Goal: Task Accomplishment & Management: Manage account settings

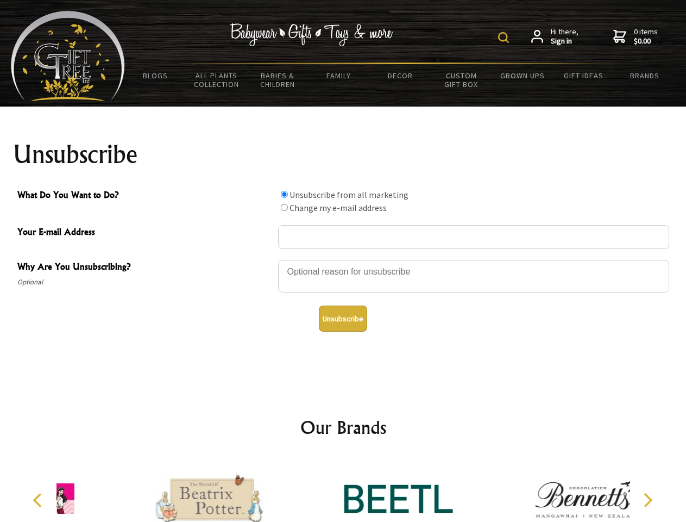
click at [505, 37] on img at bounding box center [503, 37] width 11 height 11
click at [343, 259] on div at bounding box center [473, 278] width 391 height 38
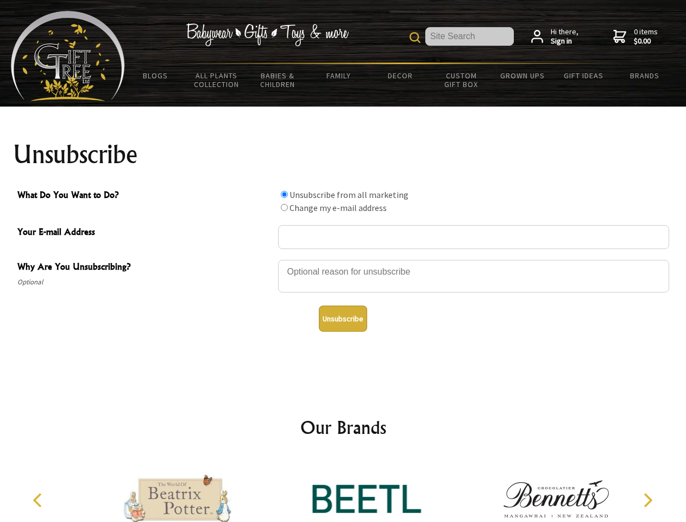
click at [284, 194] on input "What Do You Want to Do?" at bounding box center [284, 194] width 7 height 7
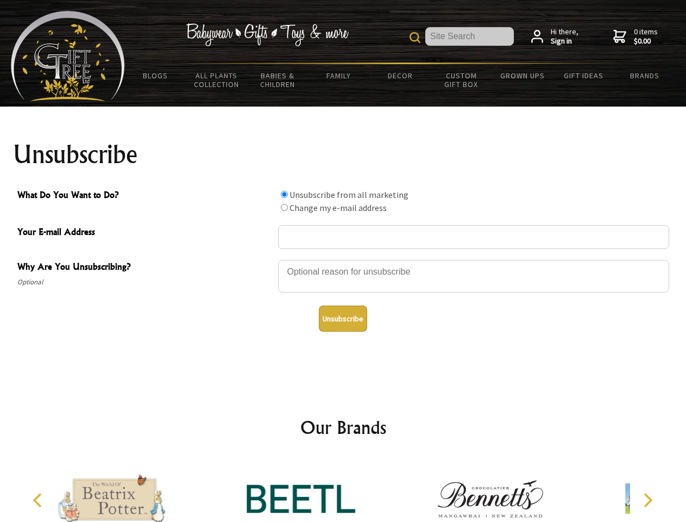
click at [284, 207] on input "What Do You Want to Do?" at bounding box center [284, 207] width 7 height 7
radio input "true"
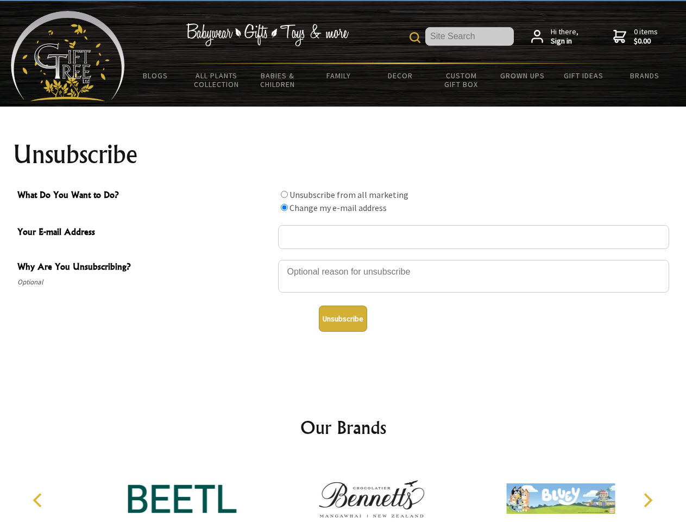
click at [343, 318] on button "Unsubscribe" at bounding box center [343, 318] width 48 height 26
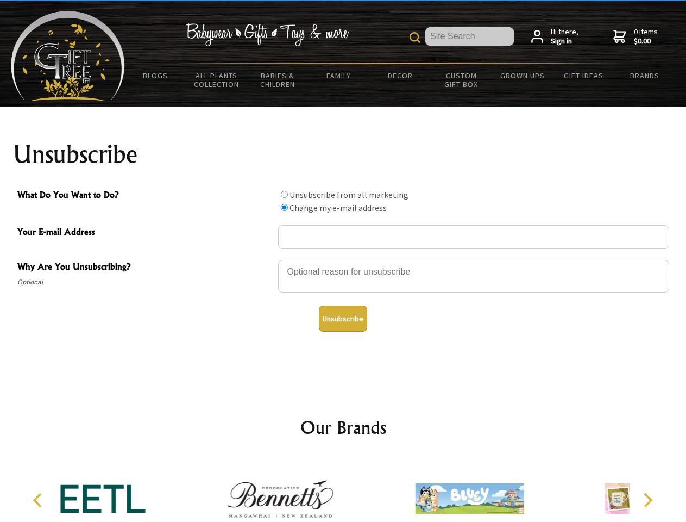
click at [343, 490] on div at bounding box center [280, 499] width 189 height 85
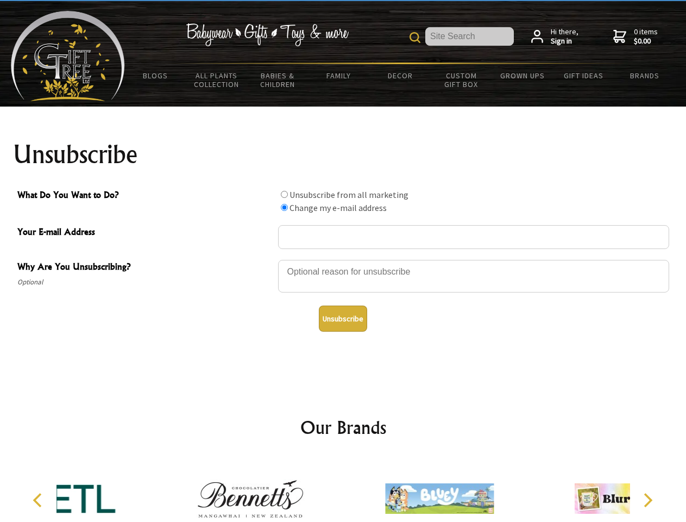
click at [39, 500] on icon "Previous" at bounding box center [39, 500] width 14 height 14
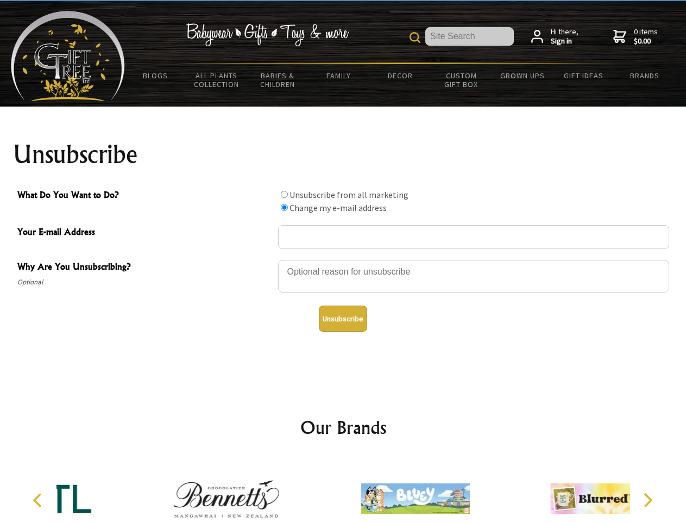
click at [648, 500] on icon "Next" at bounding box center [647, 500] width 14 height 14
